Goal: Task Accomplishment & Management: Complete application form

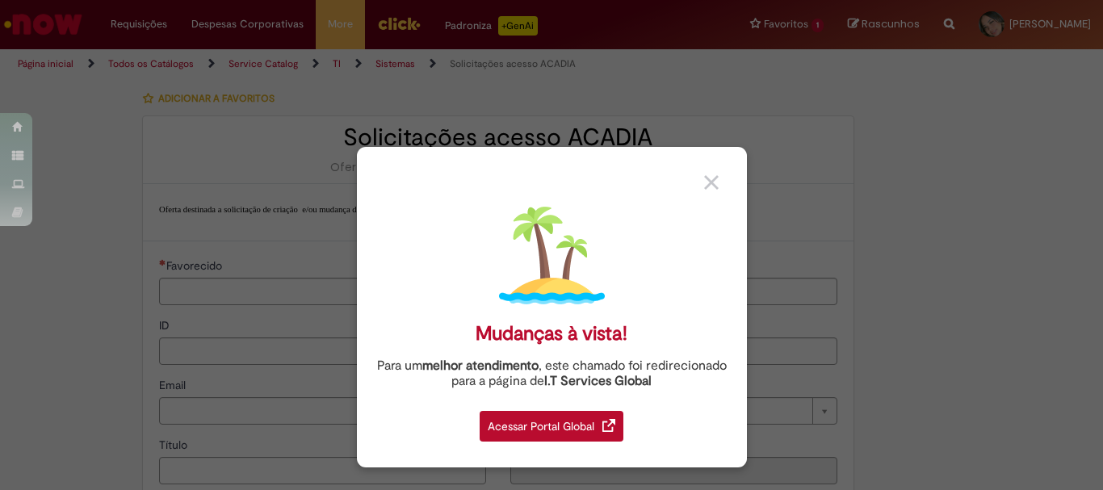
type input "********"
type input "**********"
type input "****"
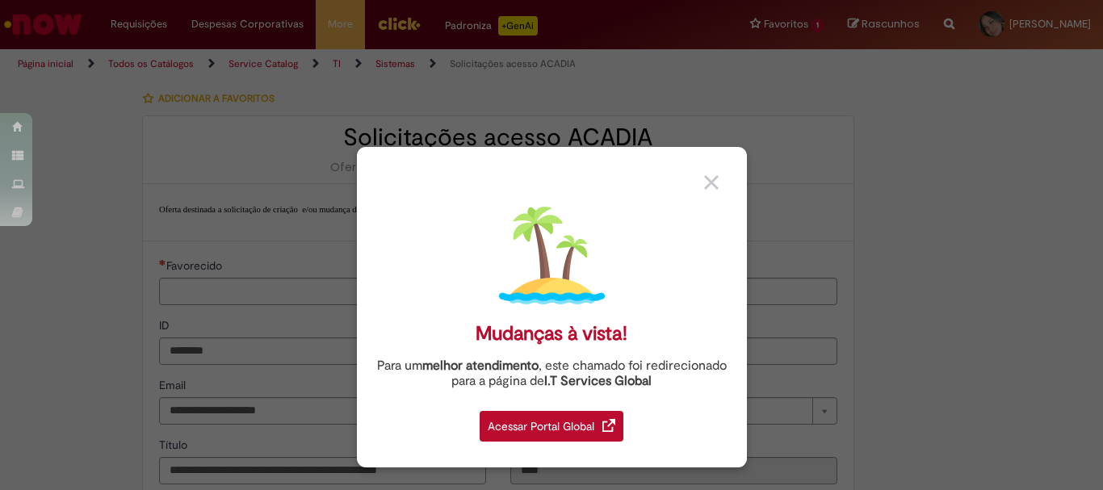
type input "**********"
